Goal: Navigation & Orientation: Find specific page/section

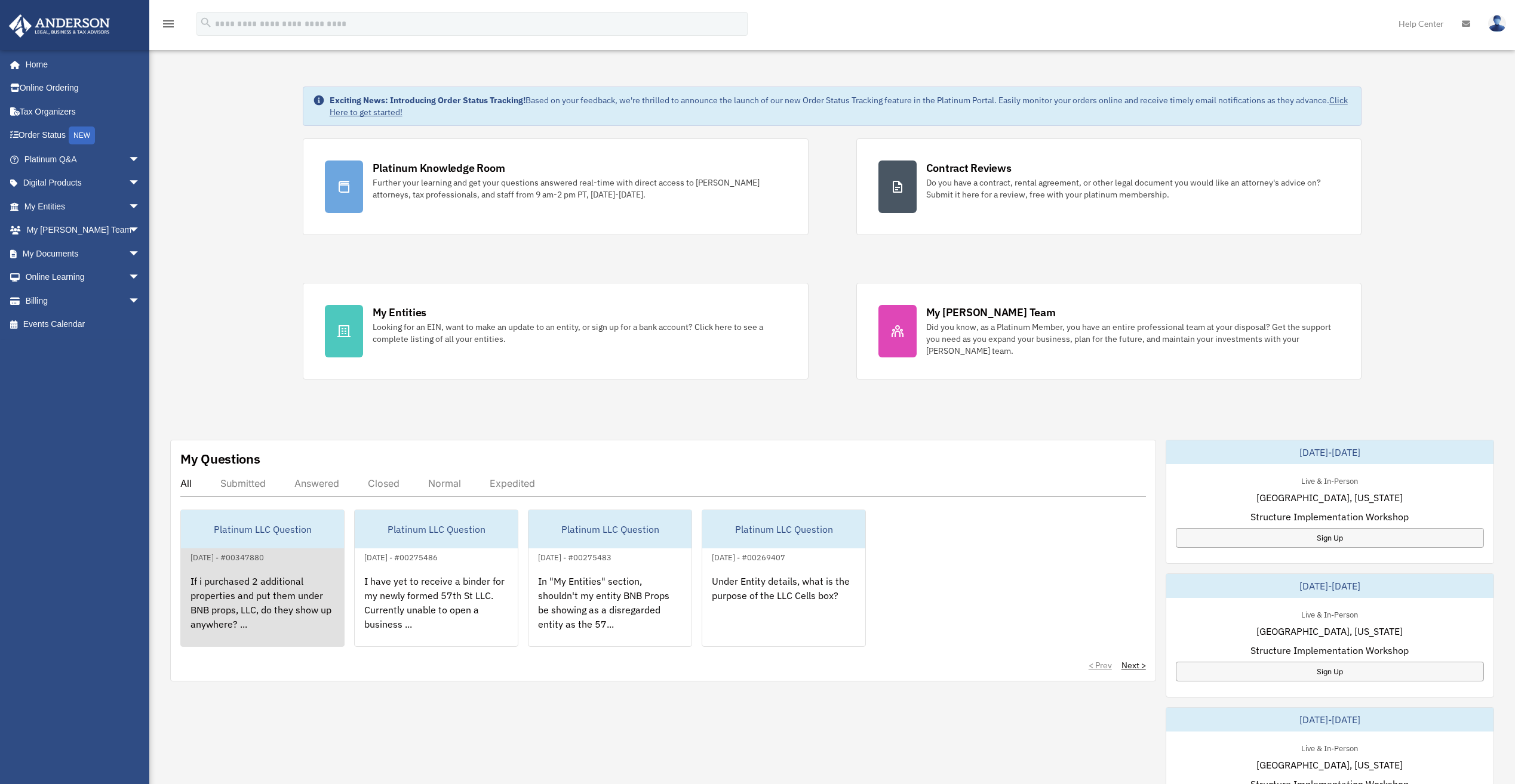
scroll to position [60, 0]
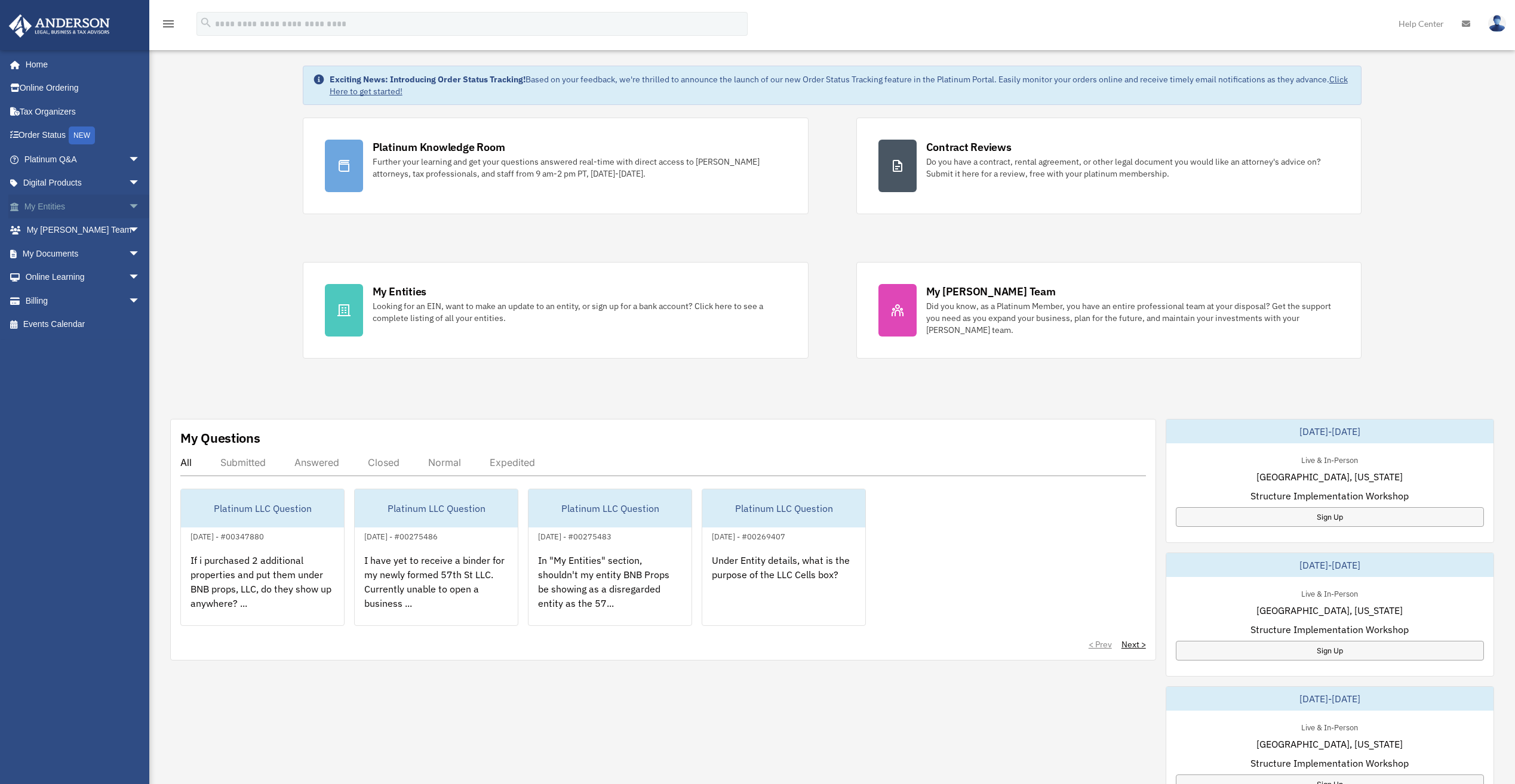
click at [44, 208] on link "My Entities arrow_drop_down" at bounding box center [83, 207] width 150 height 24
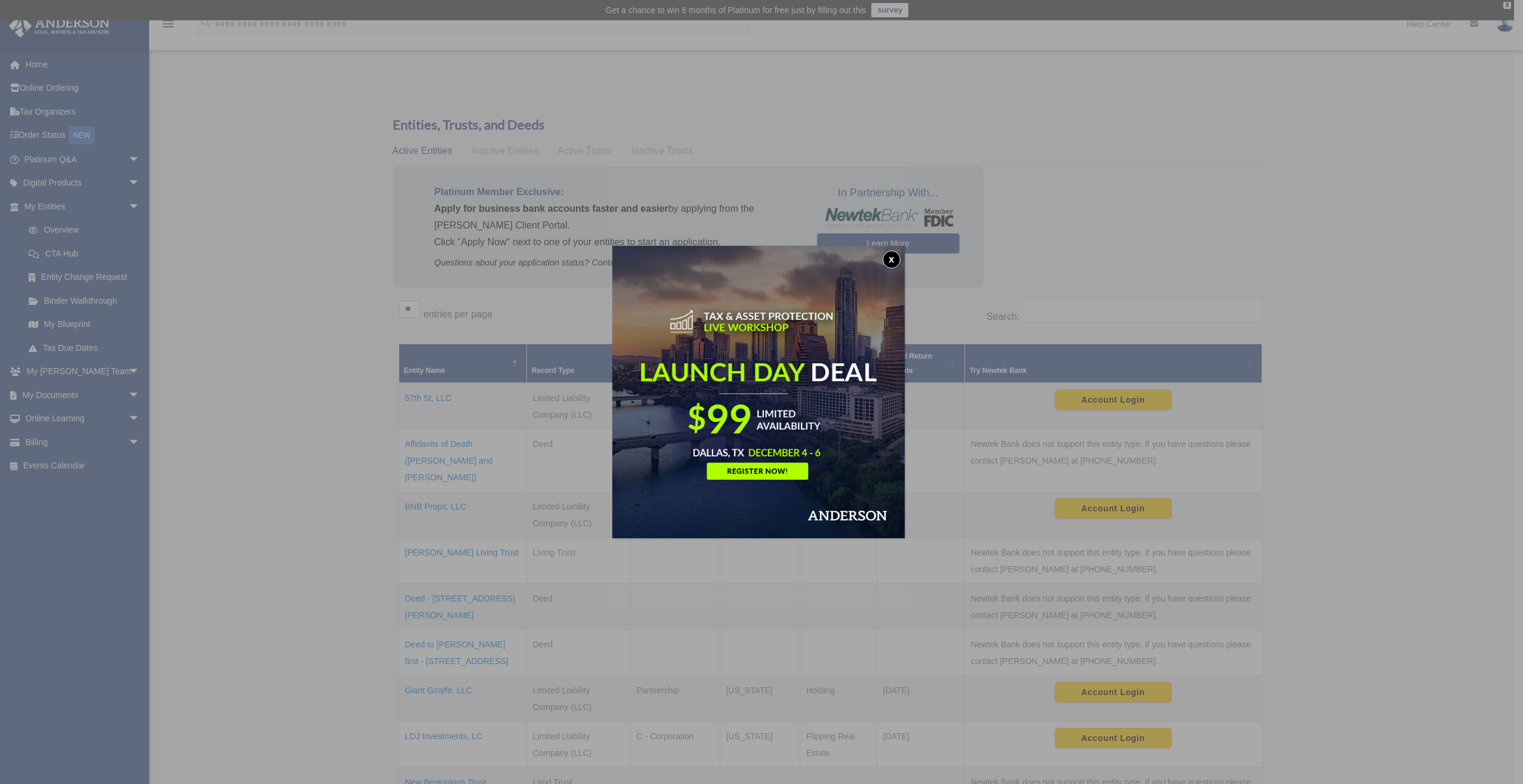
click at [894, 260] on button "x" at bounding box center [892, 260] width 18 height 18
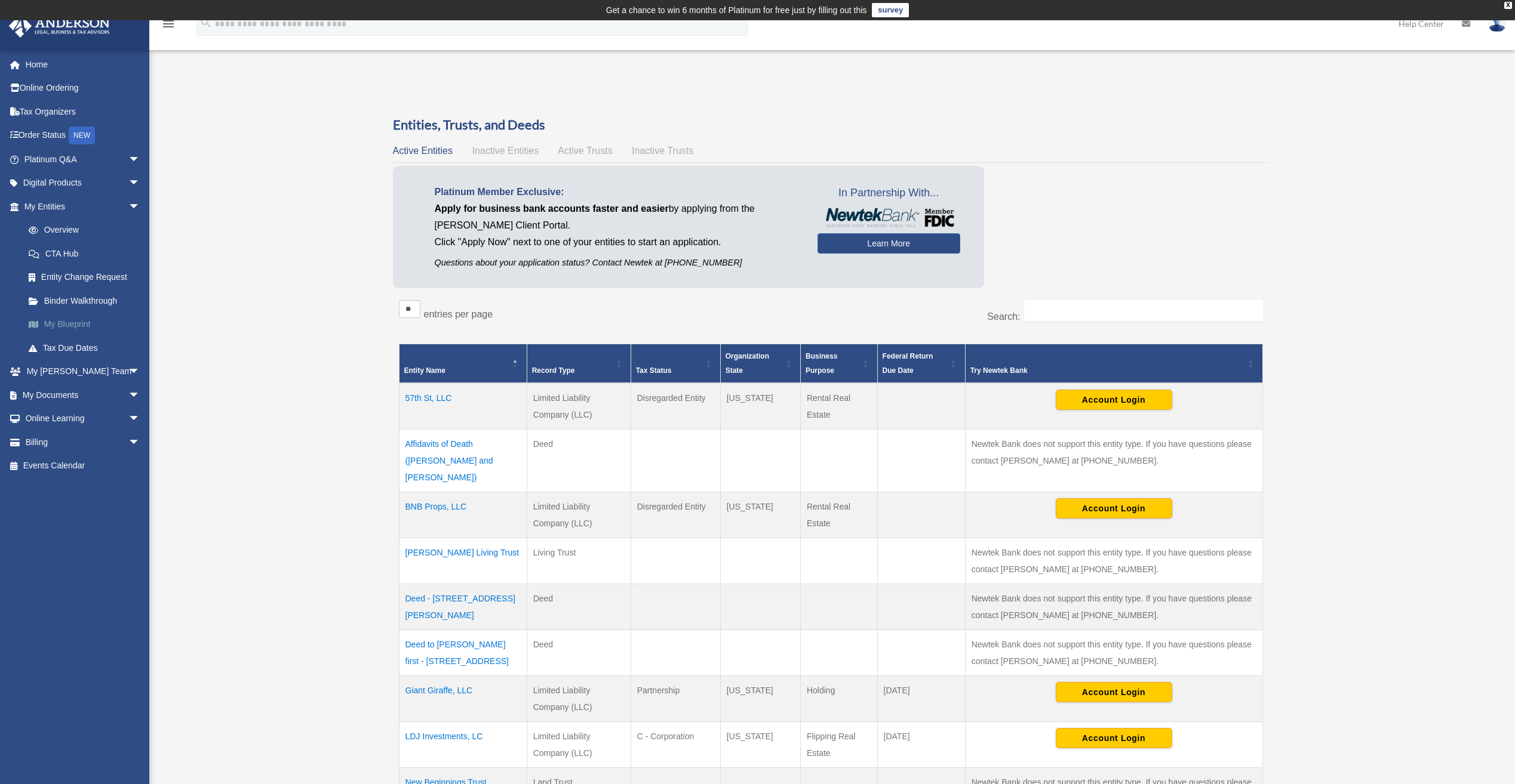
click at [49, 322] on link "My Blueprint" at bounding box center [88, 325] width 142 height 24
